Goal: Task Accomplishment & Management: Complete application form

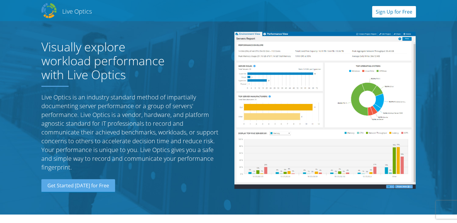
click at [396, 9] on link "Sign Up for Free" at bounding box center [394, 11] width 44 height 11
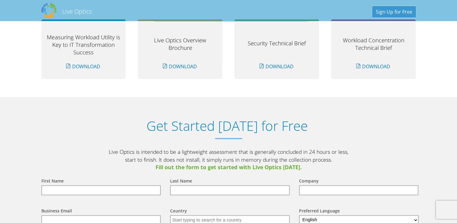
scroll to position [629, 0]
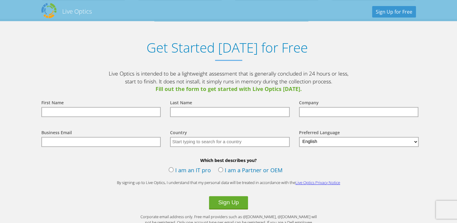
click at [105, 111] on input "text" at bounding box center [100, 112] width 119 height 10
type input "irusha"
type input "Sri Lanka"
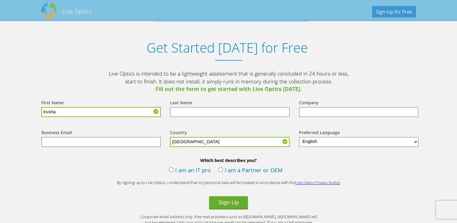
click at [211, 110] on input "text" at bounding box center [229, 112] width 119 height 10
click at [209, 112] on input "text" at bounding box center [229, 112] width 119 height 10
type input "udanga"
click at [322, 112] on input "text" at bounding box center [358, 112] width 119 height 10
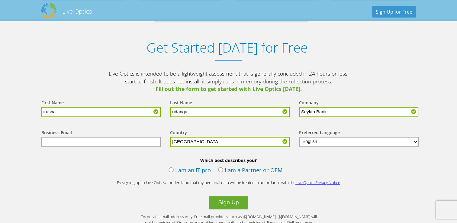
type input "Seylan Bank"
click at [136, 140] on input "text" at bounding box center [100, 142] width 119 height 10
type input "[EMAIL_ADDRESS][DOMAIN_NAME]"
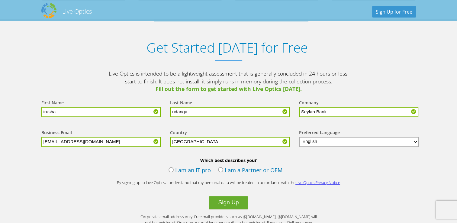
click at [209, 141] on input "Sri Lanka" at bounding box center [229, 142] width 119 height 10
click at [328, 140] on select "English Deutsch Español Français Italiano Polski Português Русский 한국어 中文 日本語" at bounding box center [359, 142] width 120 height 10
click at [194, 169] on label "I am an IT pro" at bounding box center [189, 170] width 42 height 9
click at [0, 0] on input "I am an IT pro" at bounding box center [0, 0] width 0 height 0
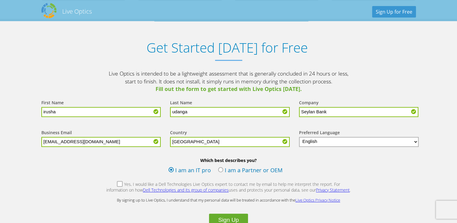
scroll to position [719, 0]
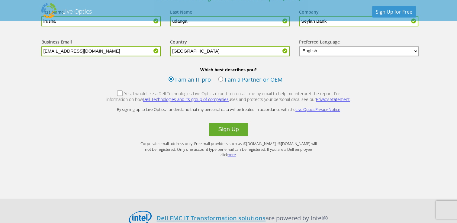
click at [107, 91] on label "Yes, I would like a Dell Technologies Live Optics expert to contact me by email…" at bounding box center [228, 97] width 245 height 13
click at [0, 0] on input "Yes, I would like a Dell Technologies Live Optics expert to contact me by email…" at bounding box center [0, 0] width 0 height 0
click at [229, 127] on button "Sign Up" at bounding box center [228, 129] width 39 height 13
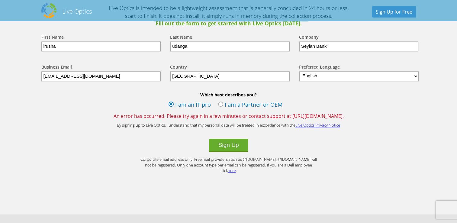
scroll to position [664, 0]
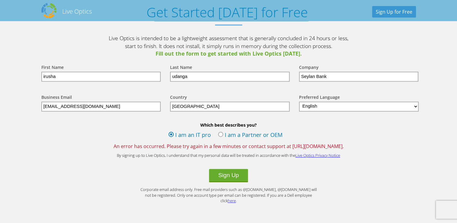
click at [284, 90] on div "Country Select Andorra United Arab Emirates Afghanistan Antigua and Barbuda Ang…" at bounding box center [228, 103] width 129 height 30
click at [22, 100] on section "Get Started [DATE] for Free Live Optics is intended to be a lightweight assessm…" at bounding box center [228, 113] width 457 height 260
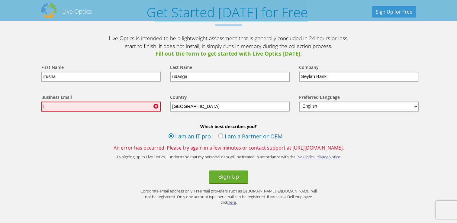
type input "[EMAIL_ADDRESS][DOMAIN_NAME]"
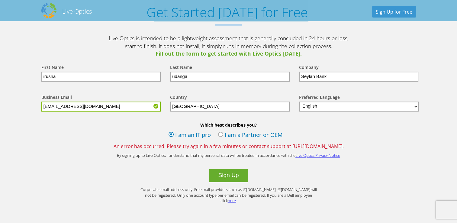
click at [222, 88] on div "Country Select Andorra United Arab Emirates Afghanistan Antigua and Barbuda Ang…" at bounding box center [228, 103] width 129 height 30
click at [229, 173] on button "Sign Up" at bounding box center [228, 175] width 39 height 13
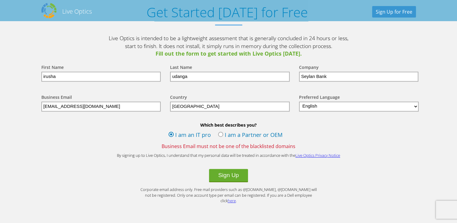
scroll to position [694, 0]
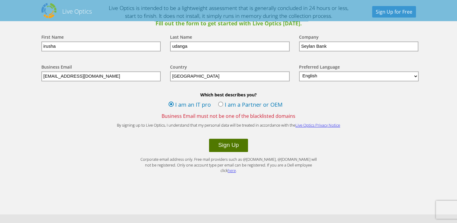
click at [222, 145] on button "Sign Up" at bounding box center [228, 145] width 39 height 13
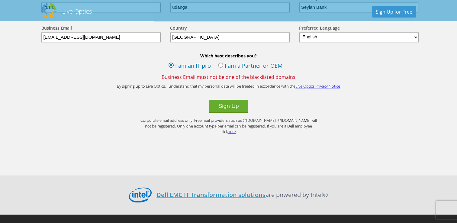
scroll to position [673, 0]
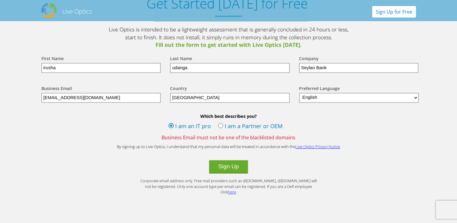
click at [403, 14] on link "Sign Up for Free" at bounding box center [394, 11] width 44 height 11
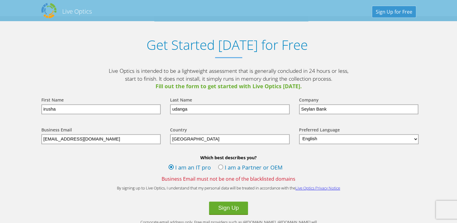
scroll to position [629, 0]
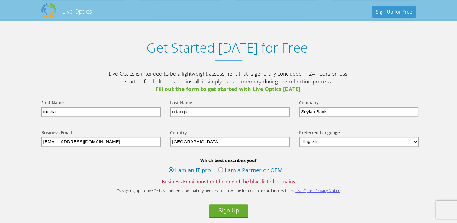
drag, startPoint x: 105, startPoint y: 140, endPoint x: 5, endPoint y: 137, distance: 100.5
click at [11, 137] on section "Get Started Today for Free Live Optics is intended to be a lightweight assessme…" at bounding box center [228, 149] width 457 height 260
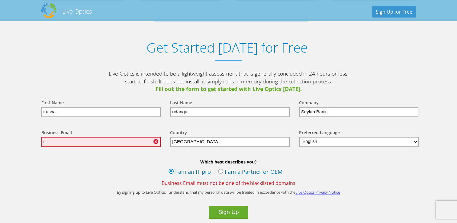
type input "[EMAIL_ADDRESS][DOMAIN_NAME]"
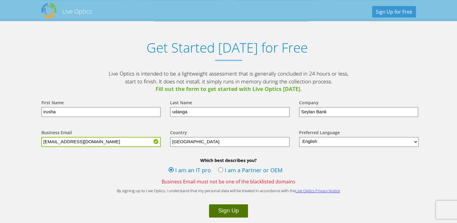
click at [228, 209] on button "Sign Up" at bounding box center [228, 210] width 39 height 13
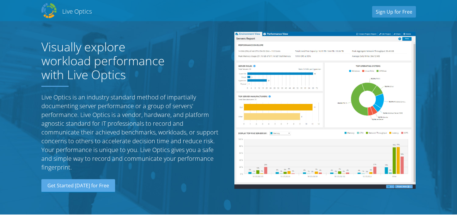
select select "126"
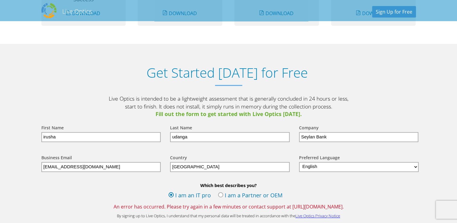
scroll to position [754, 0]
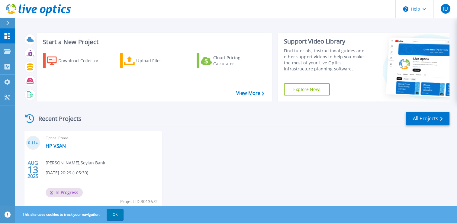
scroll to position [21, 0]
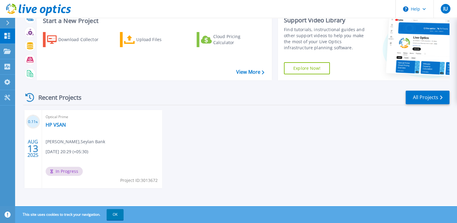
drag, startPoint x: 217, startPoint y: 144, endPoint x: 223, endPoint y: 144, distance: 6.1
click at [220, 143] on div "0.11 % [DATE] Optical Prime HP VSAN irusha Udanga , Seylan Bank [DATE] 20:29 (+…" at bounding box center [233, 155] width 431 height 90
